Goal: Task Accomplishment & Management: Complete application form

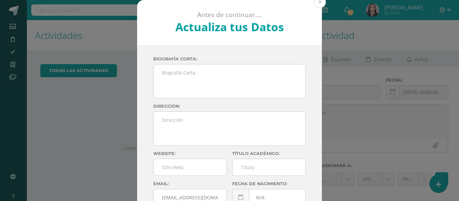
click at [318, 5] on button at bounding box center [320, 2] width 12 height 12
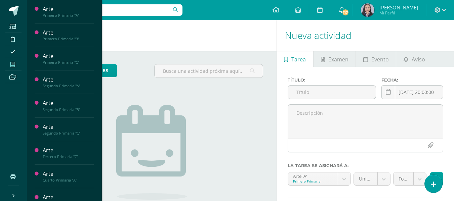
click at [11, 66] on icon at bounding box center [12, 64] width 5 height 5
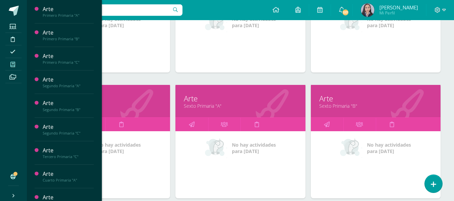
scroll to position [579, 0]
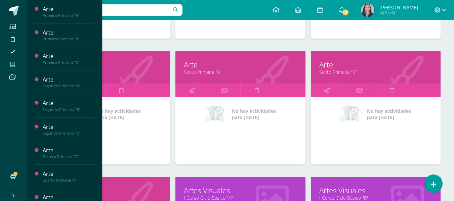
click at [340, 73] on link "Sexto Primaria "B"" at bounding box center [375, 72] width 113 height 6
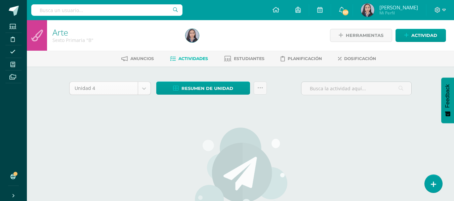
click at [135, 91] on body "Estudiantes Disciplina Asistencia Mis cursos Archivos Soporte Ayuda Reportar un…" at bounding box center [227, 145] width 454 height 290
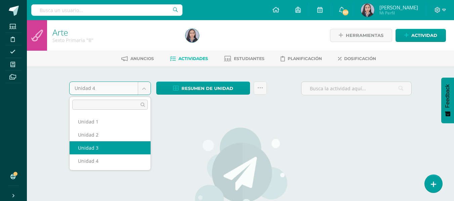
select select "Unidad 3"
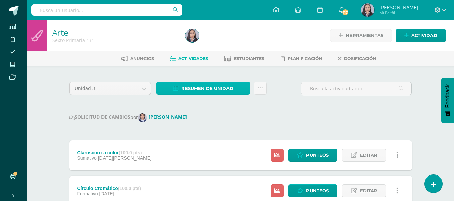
click at [220, 87] on span "Resumen de unidad" at bounding box center [207, 88] width 52 height 12
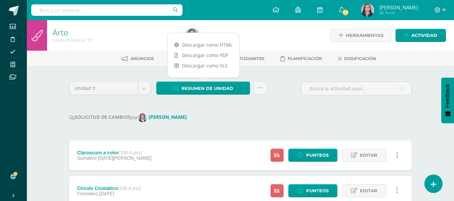
click at [221, 117] on div "SOLICITUD DE CAMBIOS por Claudia Ordóñez" at bounding box center [240, 118] width 343 height 9
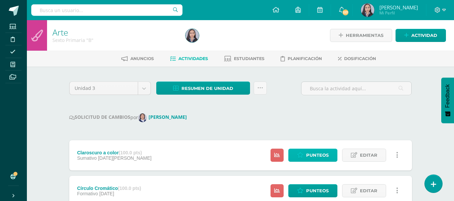
click at [299, 155] on icon at bounding box center [300, 156] width 6 height 6
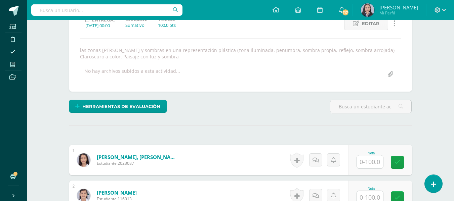
scroll to position [102, 0]
click at [375, 164] on input "text" at bounding box center [370, 161] width 26 height 13
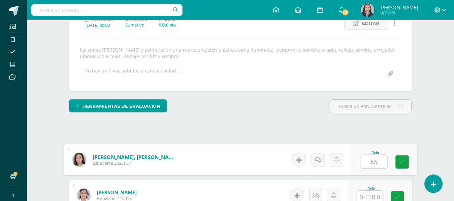
type input "85"
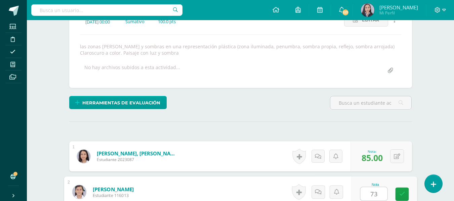
type input "73"
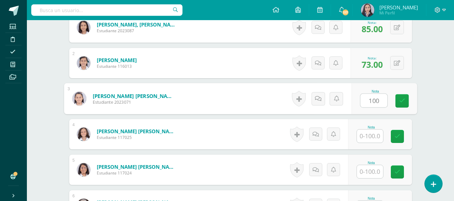
type input "100"
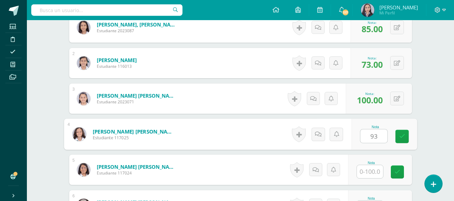
type input "93"
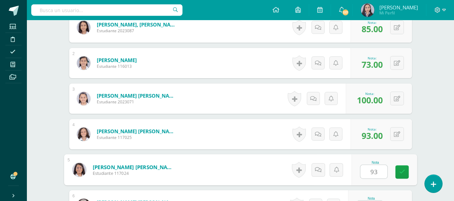
type input "93"
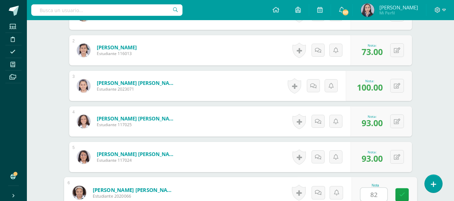
type input "82"
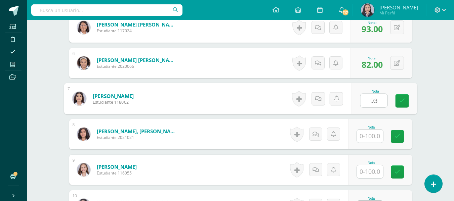
type input "93"
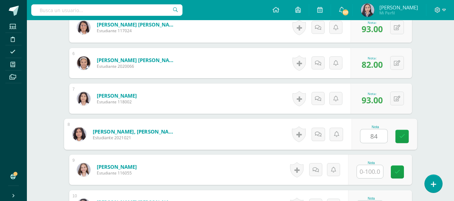
type input "84"
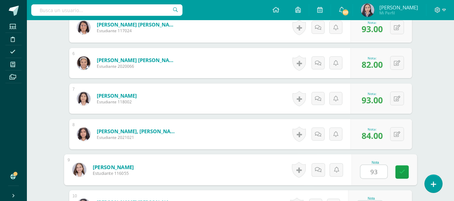
type input "93"
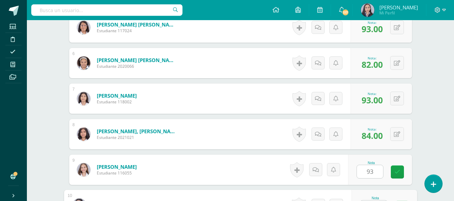
scroll to position [389, 0]
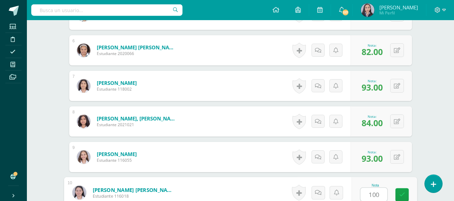
type input "100"
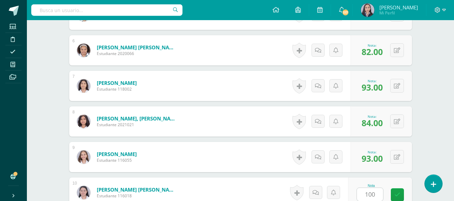
scroll to position [519, 0]
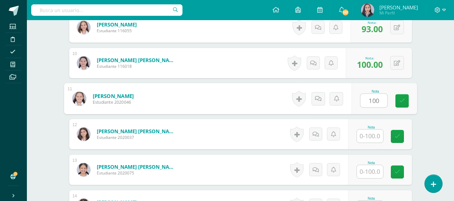
type input "100"
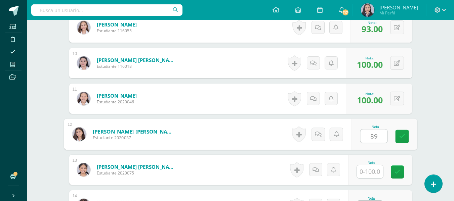
type input "89"
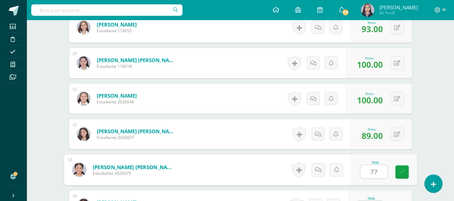
type input "77"
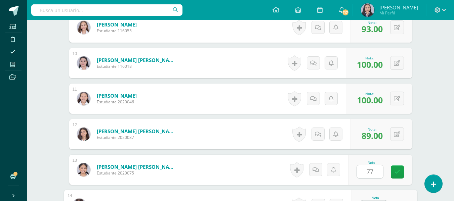
scroll to position [532, 0]
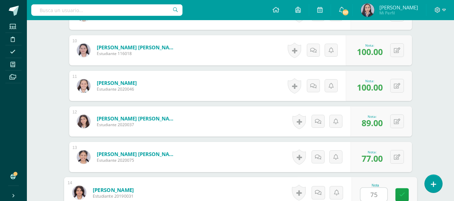
type input "75"
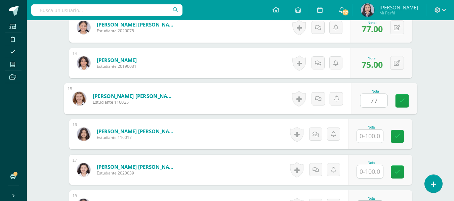
type input "77"
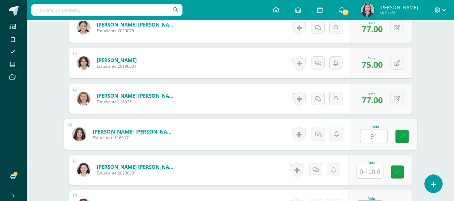
type input "91"
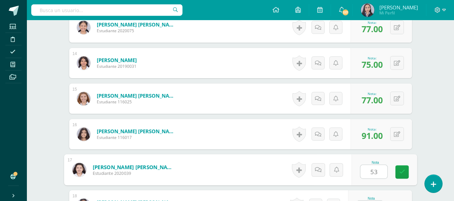
type input "53"
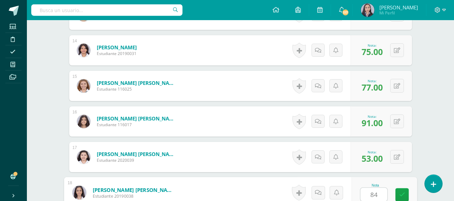
type input "84"
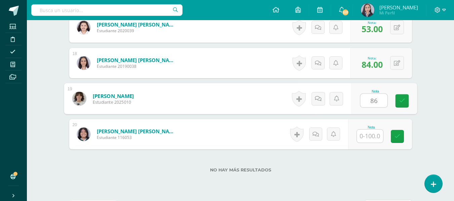
type input "86"
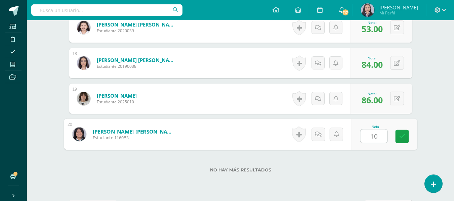
type input "100"
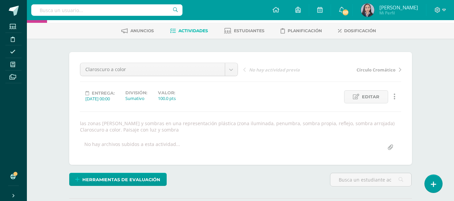
scroll to position [0, 0]
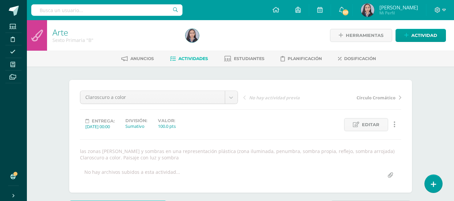
click at [181, 58] on span "Actividades" at bounding box center [193, 58] width 30 height 5
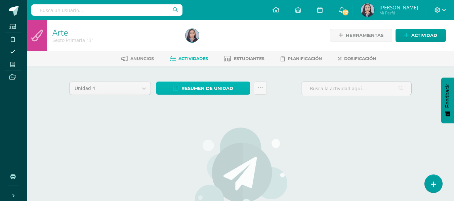
click at [187, 83] on span "Resumen de unidad" at bounding box center [207, 88] width 52 height 12
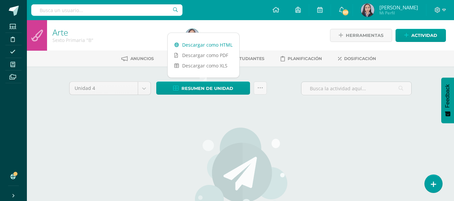
click at [198, 44] on link "Descargar como HTML" at bounding box center [204, 45] width 72 height 10
click at [144, 88] on body "Estudiantes Disciplina Asistencia Mis cursos Archivos Soporte Ayuda Reportar un…" at bounding box center [227, 145] width 454 height 290
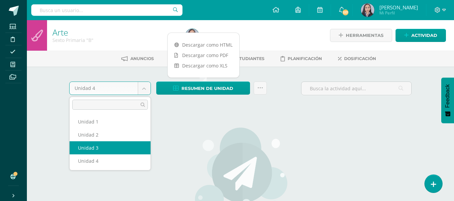
select select "Unidad 3"
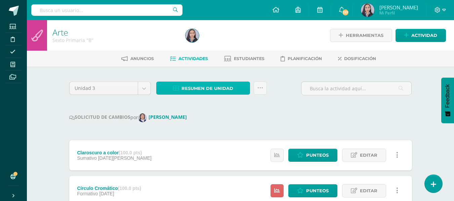
click at [203, 88] on span "Resumen de unidad" at bounding box center [207, 88] width 52 height 12
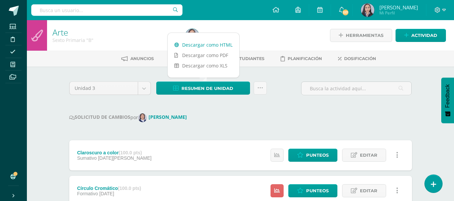
click at [194, 45] on link "Descargar como HTML" at bounding box center [204, 45] width 72 height 10
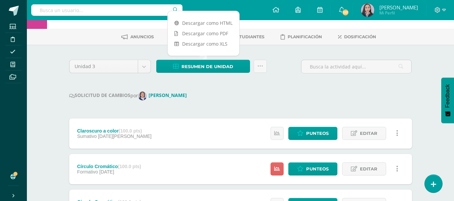
scroll to position [34, 0]
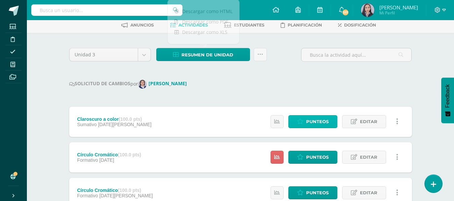
click at [304, 126] on link "Punteos" at bounding box center [312, 121] width 49 height 13
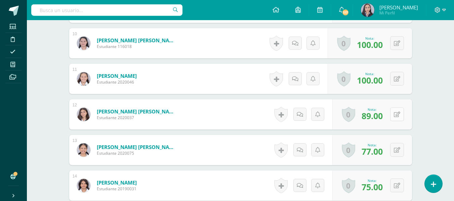
scroll to position [539, 0]
click at [394, 116] on button at bounding box center [397, 114] width 14 height 14
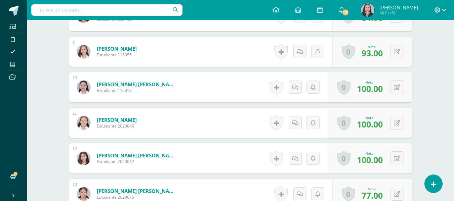
scroll to position [505, 0]
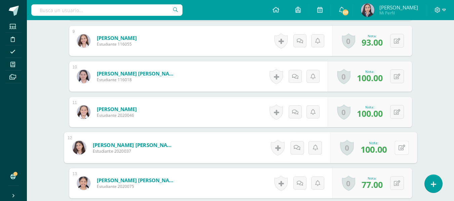
click at [396, 150] on button at bounding box center [402, 148] width 14 height 14
type input "96"
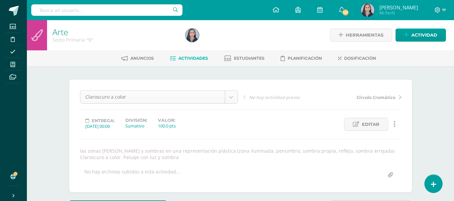
scroll to position [0, 0]
click at [194, 57] on span "Actividades" at bounding box center [193, 58] width 30 height 5
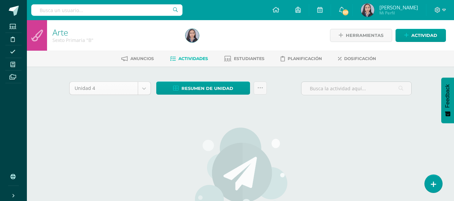
click at [142, 87] on body "Estudiantes Disciplina Asistencia Mis cursos Archivos Soporte Ayuda Reportar un…" at bounding box center [227, 145] width 454 height 290
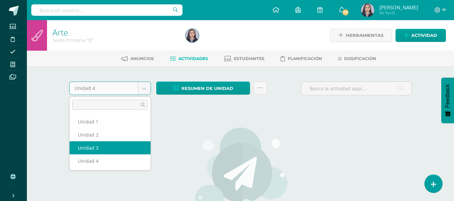
select select "Unidad 3"
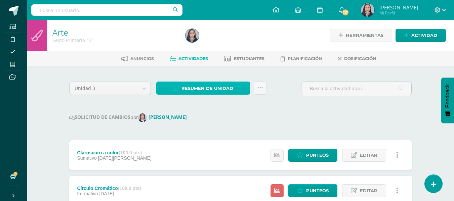
click at [223, 94] on span "Resumen de unidad" at bounding box center [207, 88] width 52 height 12
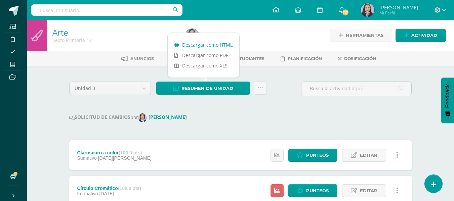
click at [215, 46] on link "Descargar como HTML" at bounding box center [204, 45] width 72 height 10
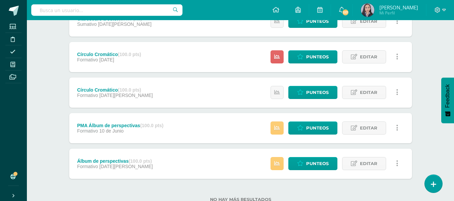
scroll to position [134, 0]
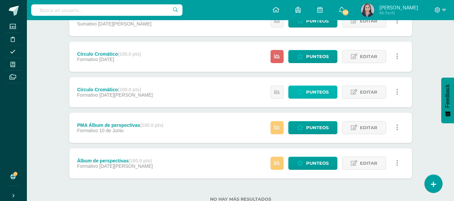
click at [310, 96] on span "Punteos" at bounding box center [317, 92] width 23 height 12
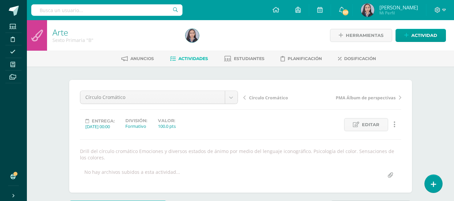
click at [191, 63] on link "Actividades" at bounding box center [189, 58] width 38 height 11
